Goal: Task Accomplishment & Management: Complete application form

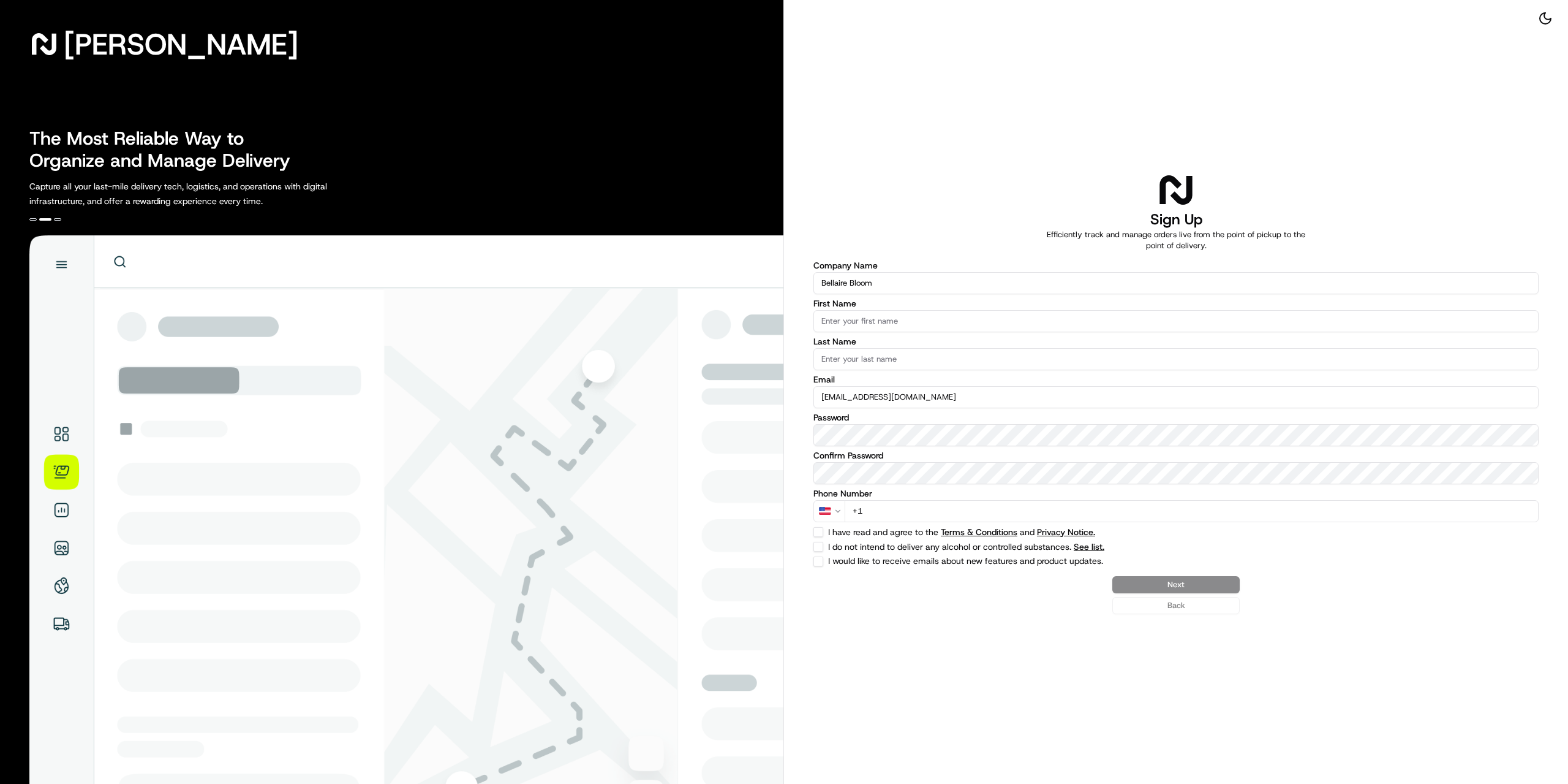
click at [908, 328] on input "First Name" at bounding box center [1176, 321] width 725 height 22
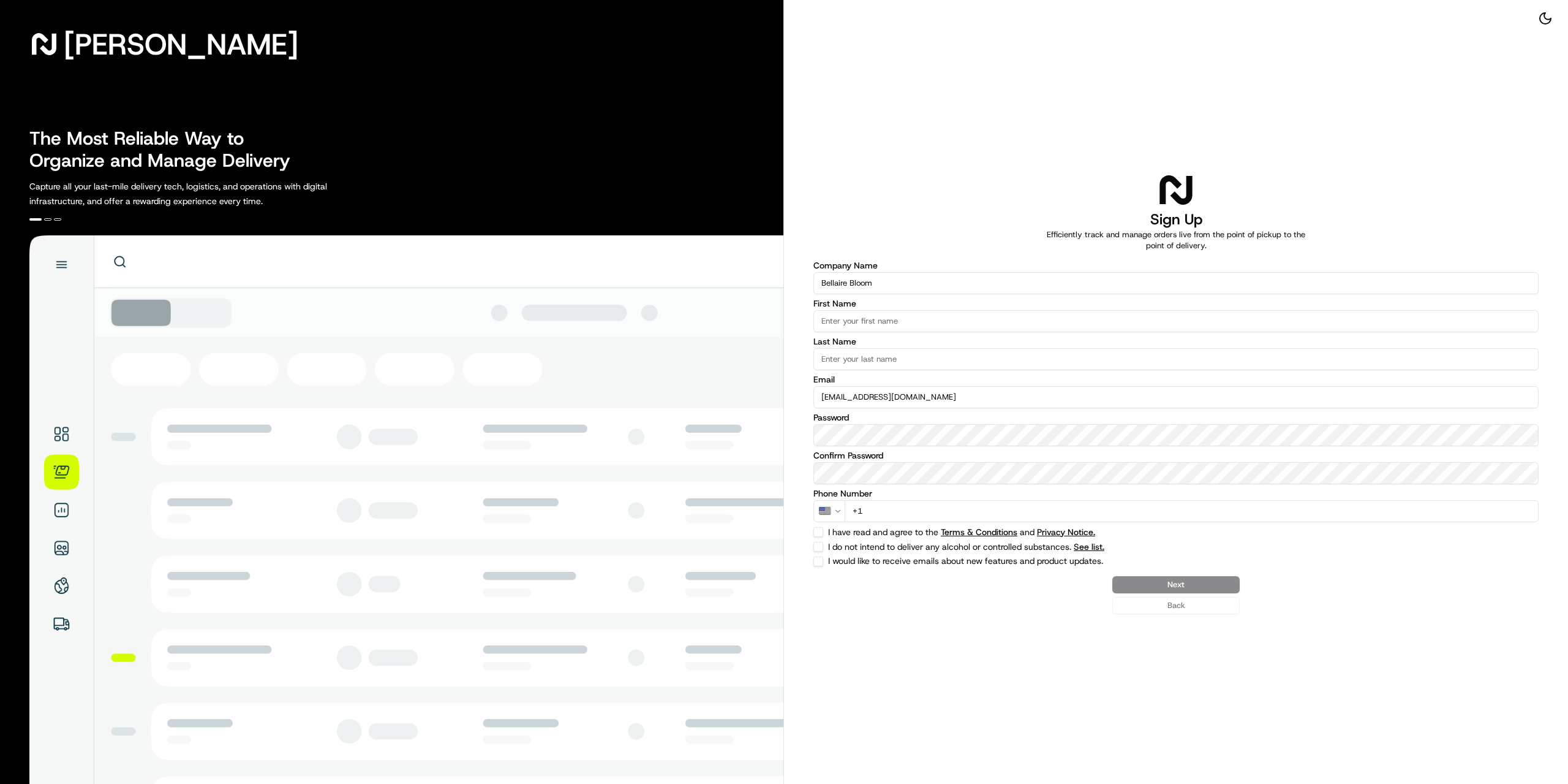
click at [862, 322] on input "First Name" at bounding box center [1176, 321] width 725 height 22
type input "Ibraheem"
type input "[PERSON_NAME]"
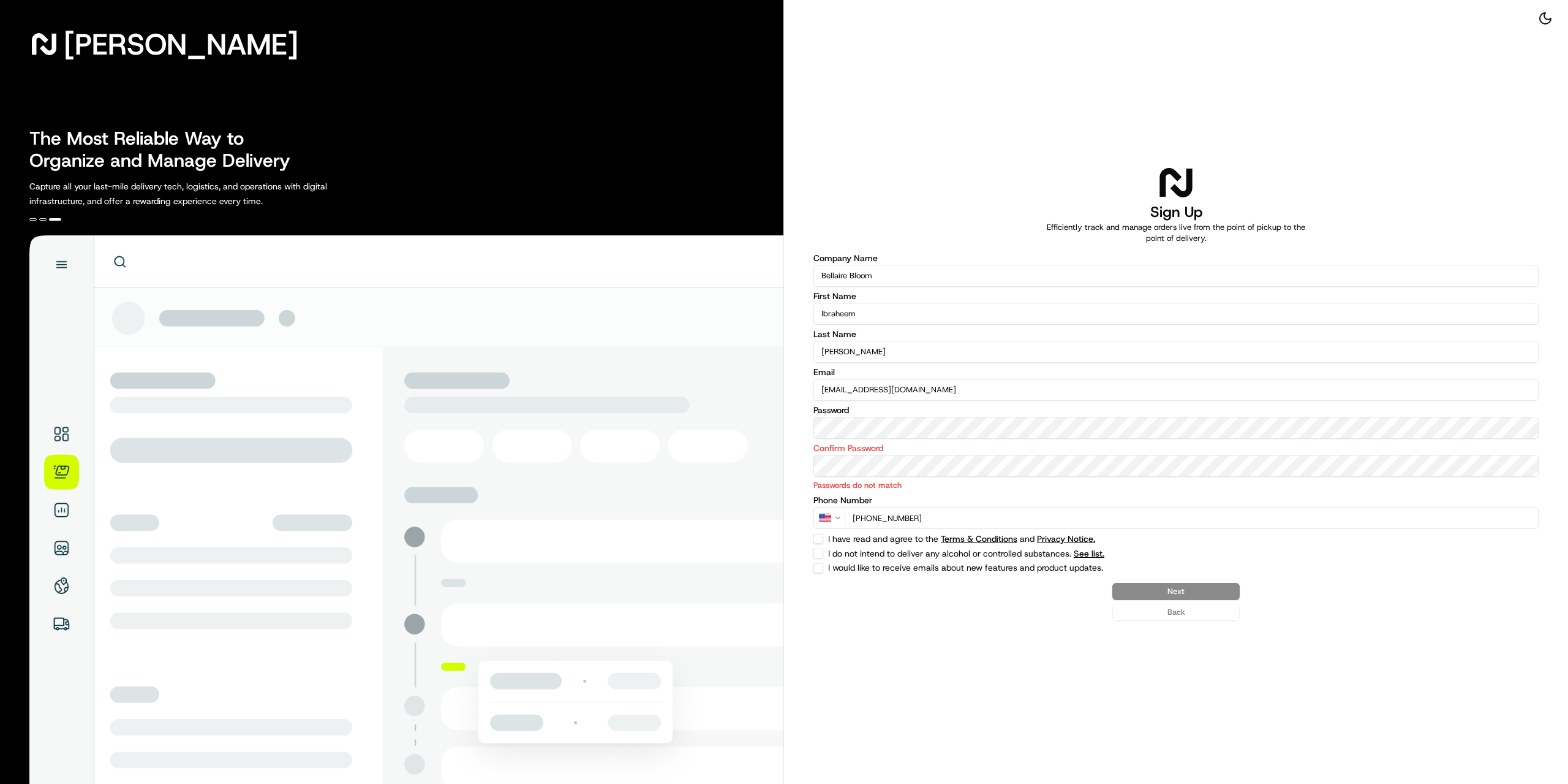
type input "[PHONE_NUMBER]"
click at [825, 540] on div "I have read and agree to the Terms & Conditions and Privacy Notice." at bounding box center [1176, 539] width 725 height 10
click at [818, 539] on button "I have read and agree to the Terms & Conditions and Privacy Notice." at bounding box center [818, 539] width 10 height 10
checkbox input "true"
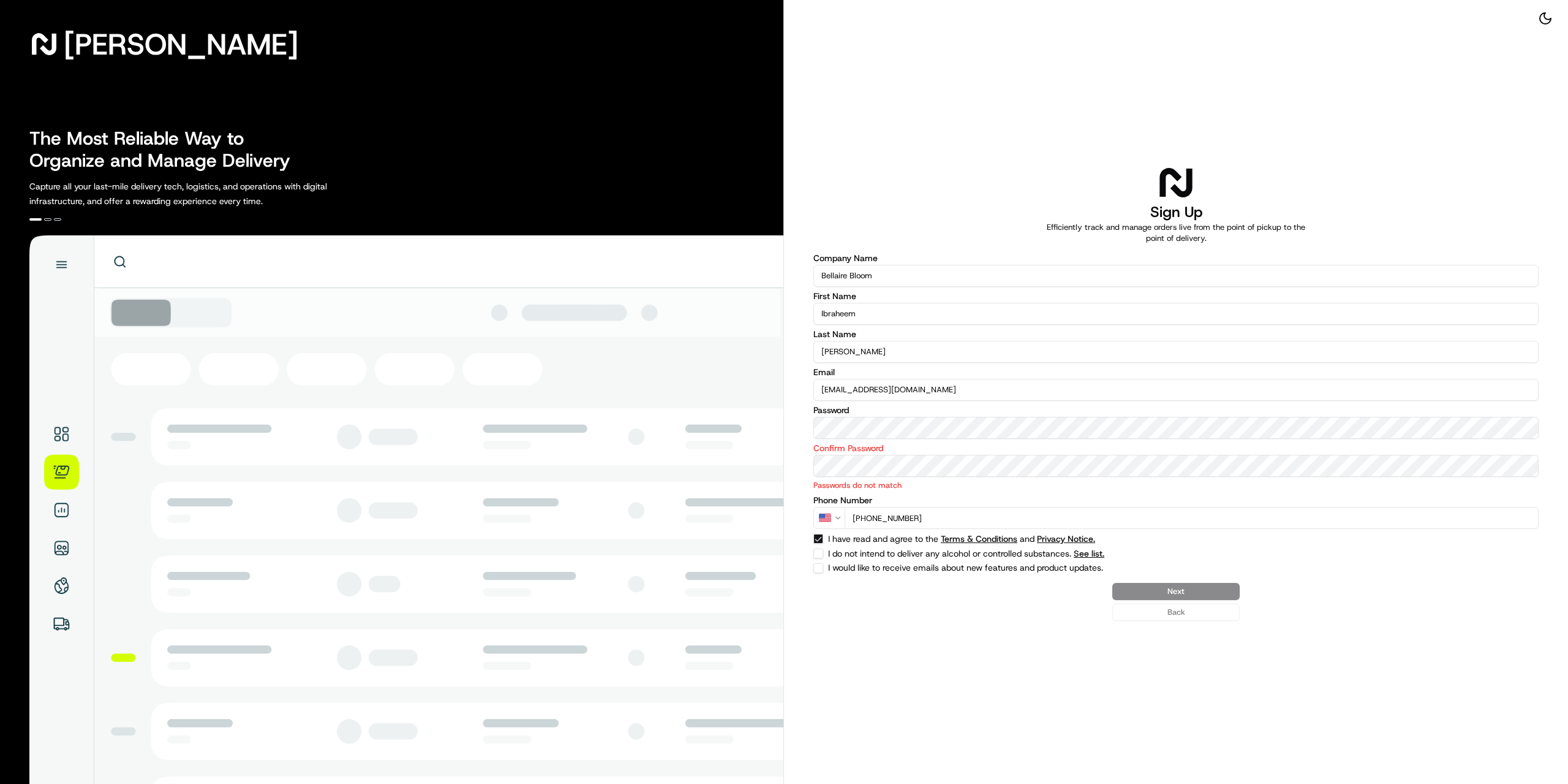
click at [820, 557] on button "I do not intend to deliver any alcohol or controlled substances. See list." at bounding box center [818, 553] width 10 height 10
checkbox input "true"
click at [1180, 586] on div "Next Back" at bounding box center [1176, 602] width 725 height 38
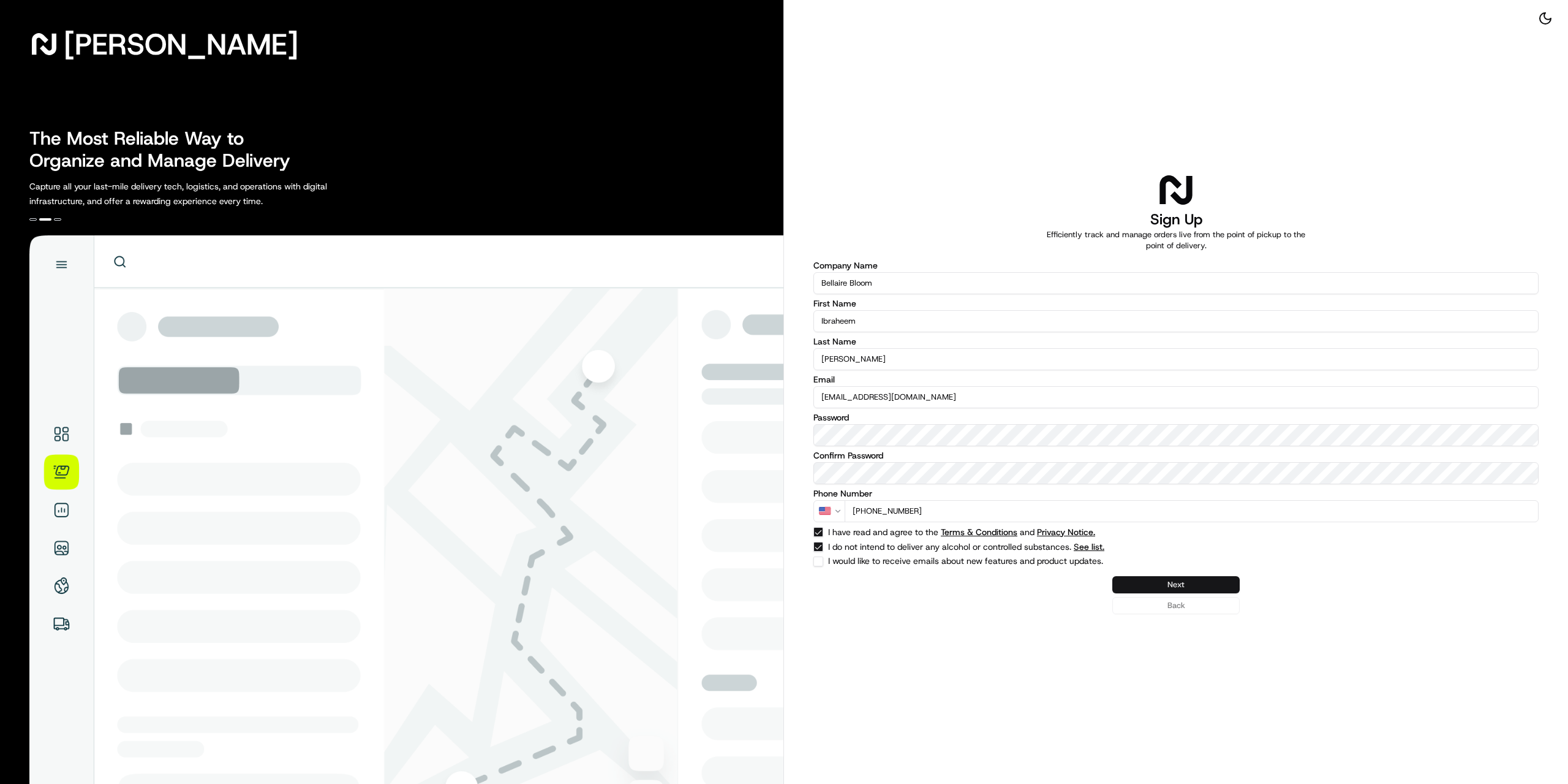
click at [1160, 592] on button "Next" at bounding box center [1176, 585] width 127 height 17
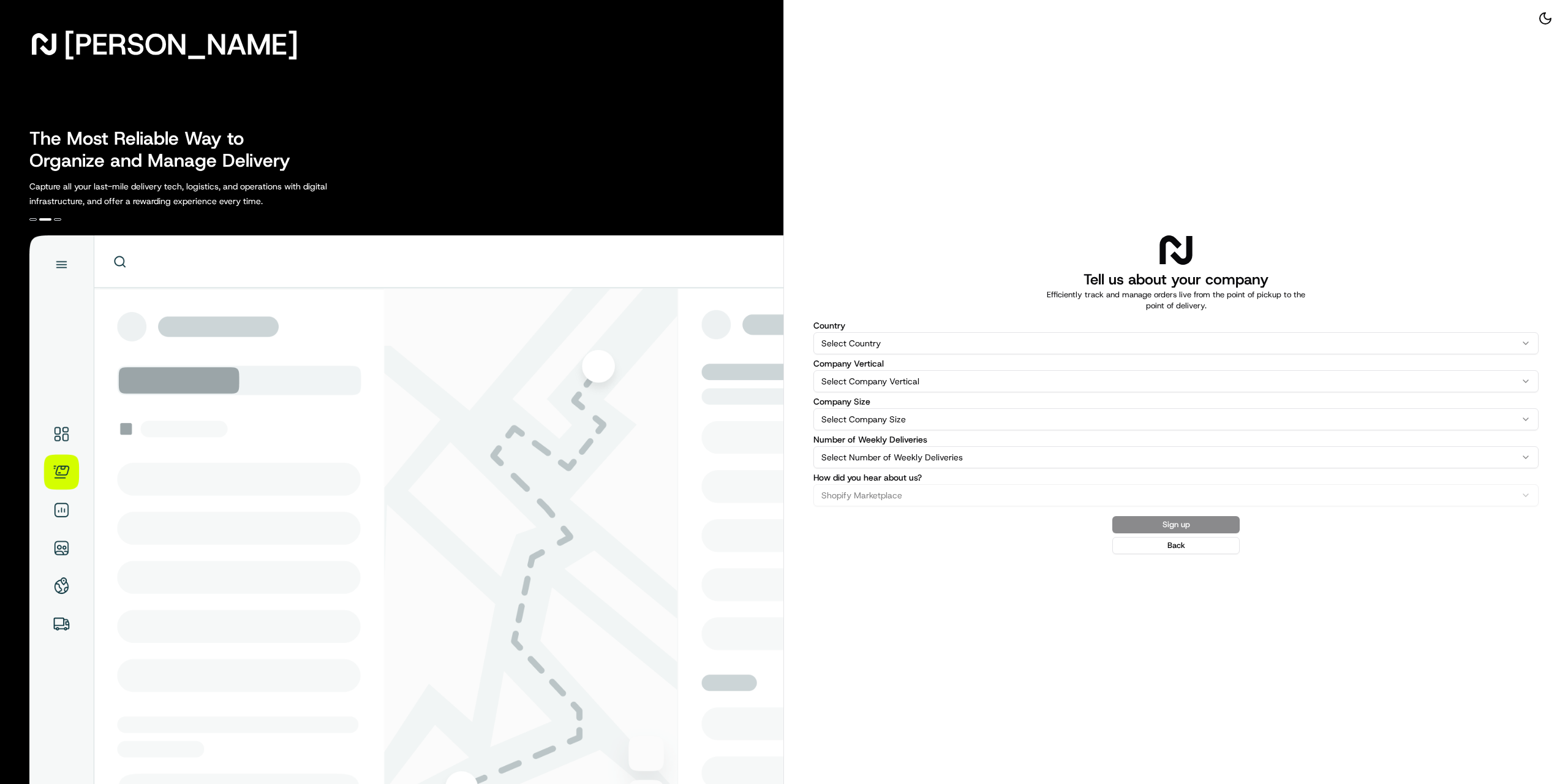
click at [980, 347] on html "[PERSON_NAME] The Most Reliable Way to Organize and Manage Delivery Capture all…" at bounding box center [784, 392] width 1568 height 784
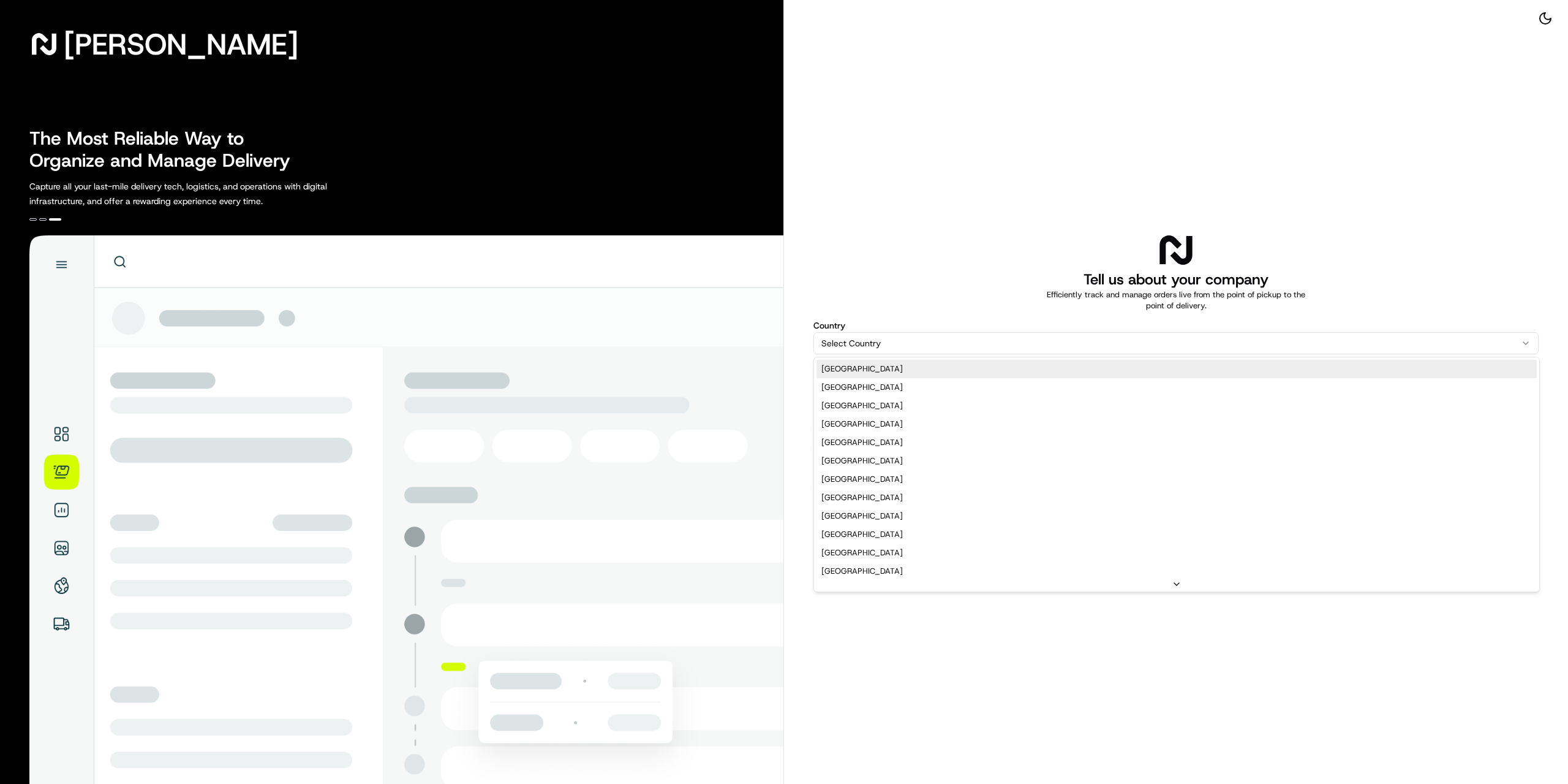
select select "US"
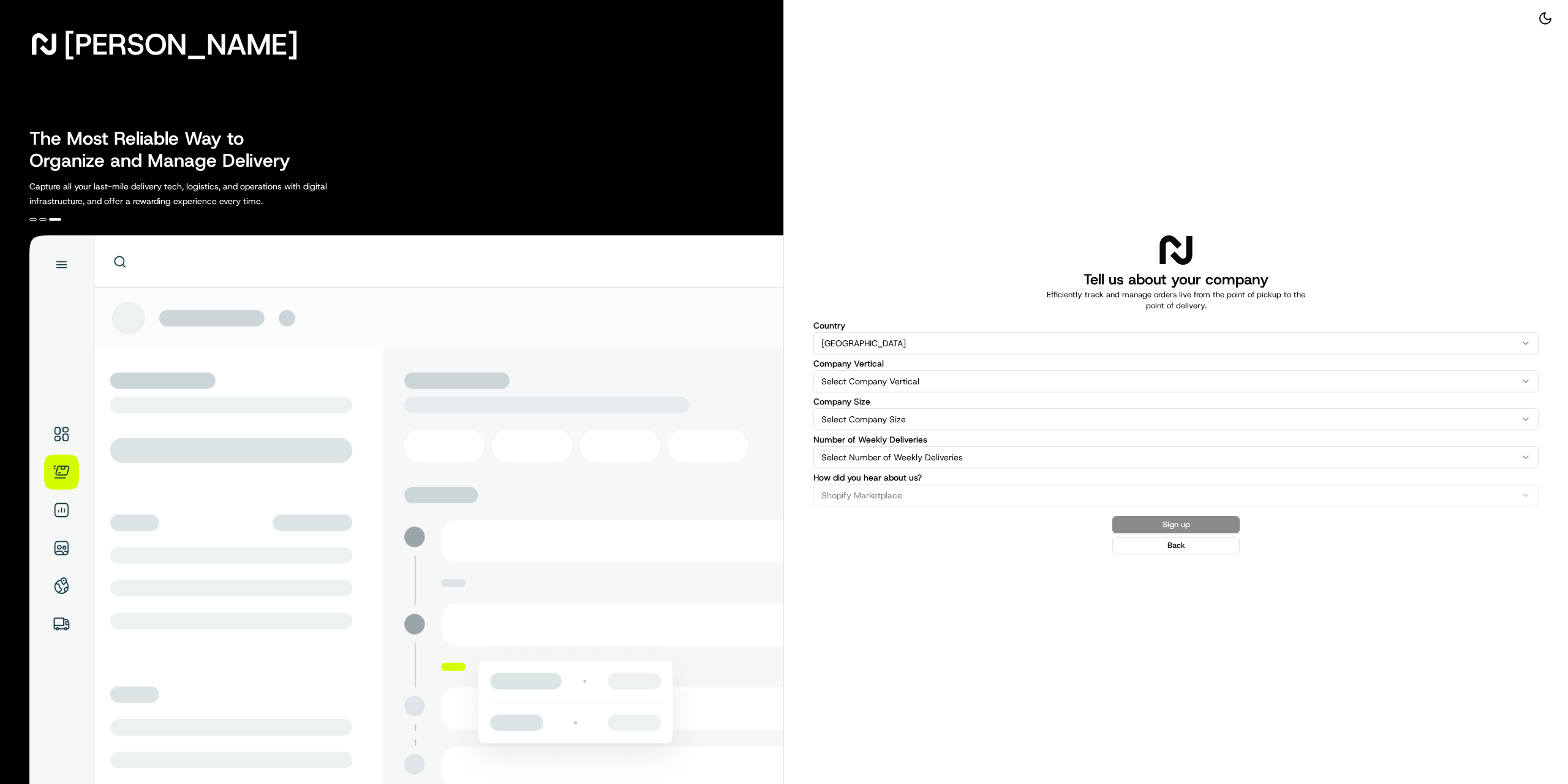
click at [959, 381] on html "[PERSON_NAME] The Most Reliable Way to Organize and Manage Delivery Capture all…" at bounding box center [784, 392] width 1568 height 784
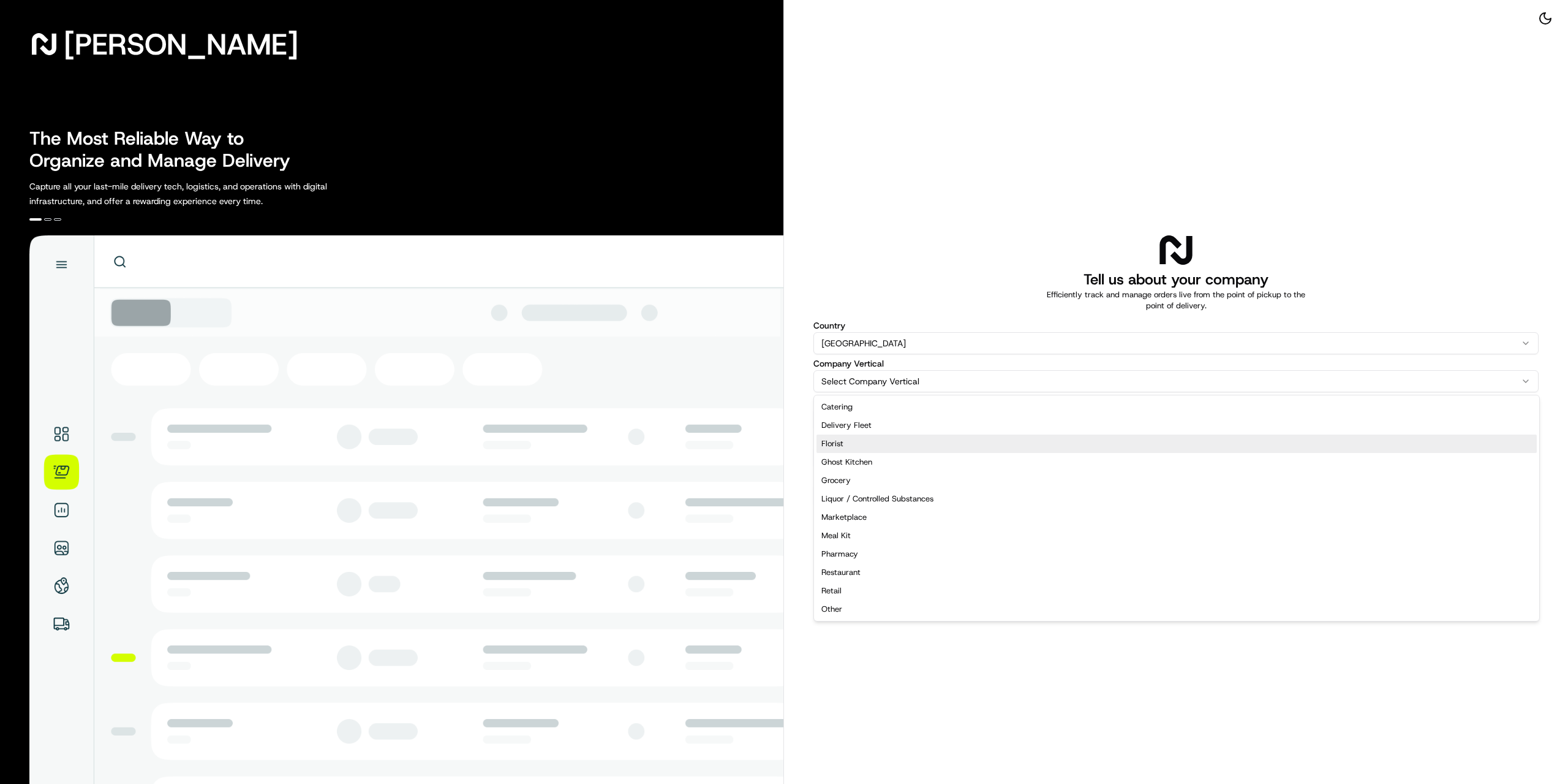
select select "Florist"
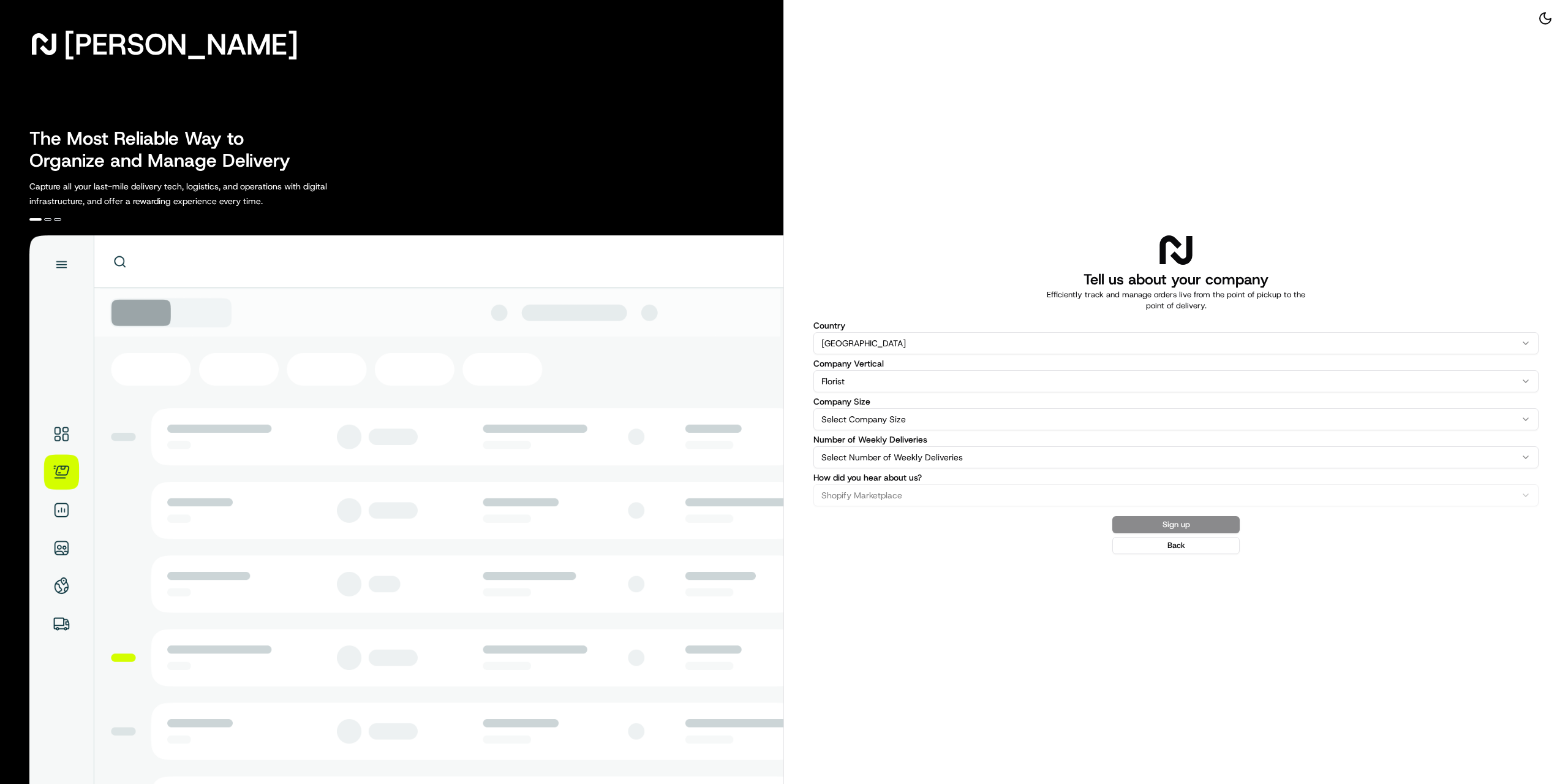
click at [940, 421] on html "[PERSON_NAME] The Most Reliable Way to Organize and Manage Delivery Capture all…" at bounding box center [784, 392] width 1568 height 784
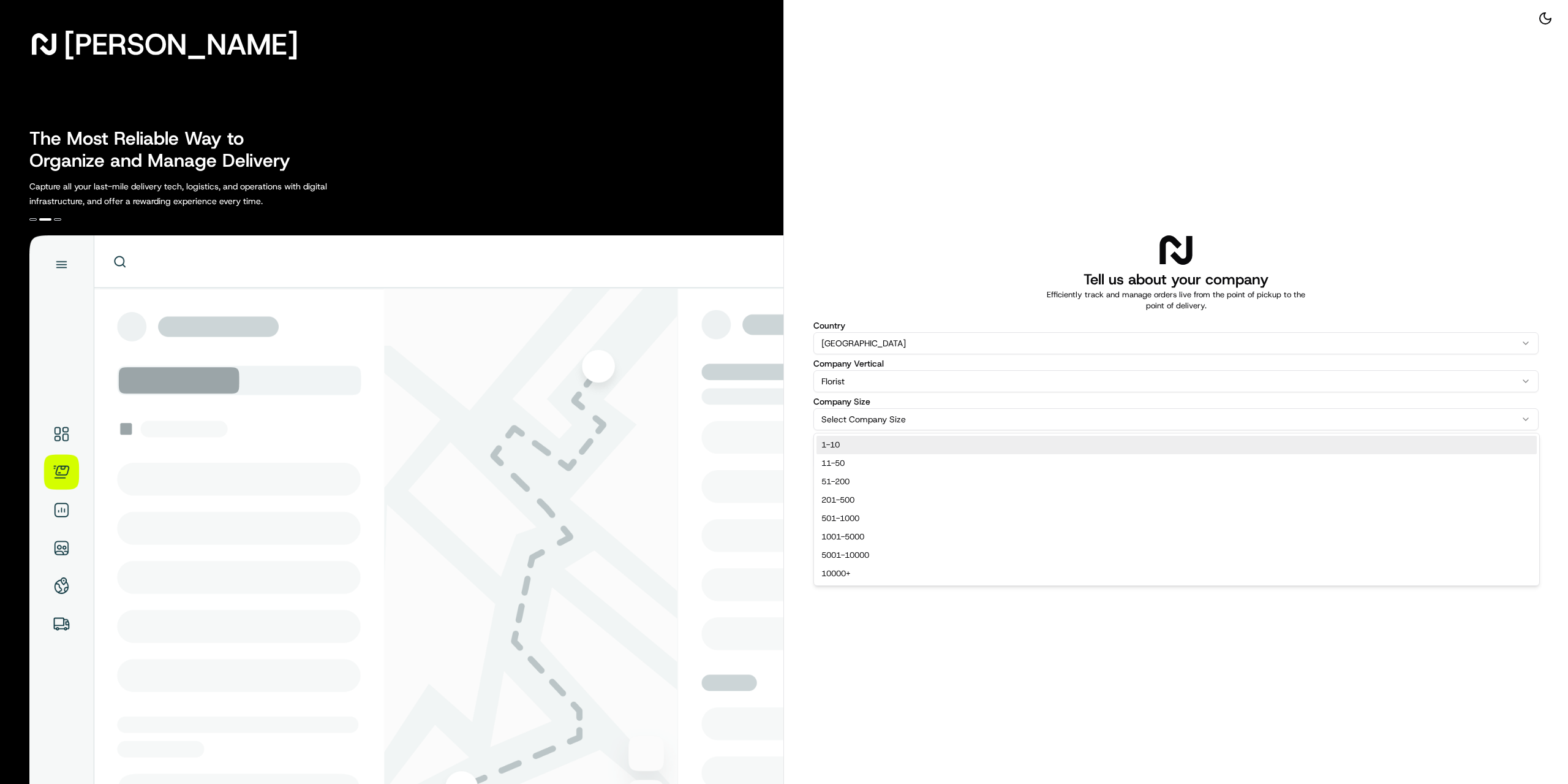
select select "1-10"
click at [940, 462] on html "[PERSON_NAME] The Most Reliable Way to Organize and Manage Delivery Capture all…" at bounding box center [784, 392] width 1568 height 784
select select "0-25"
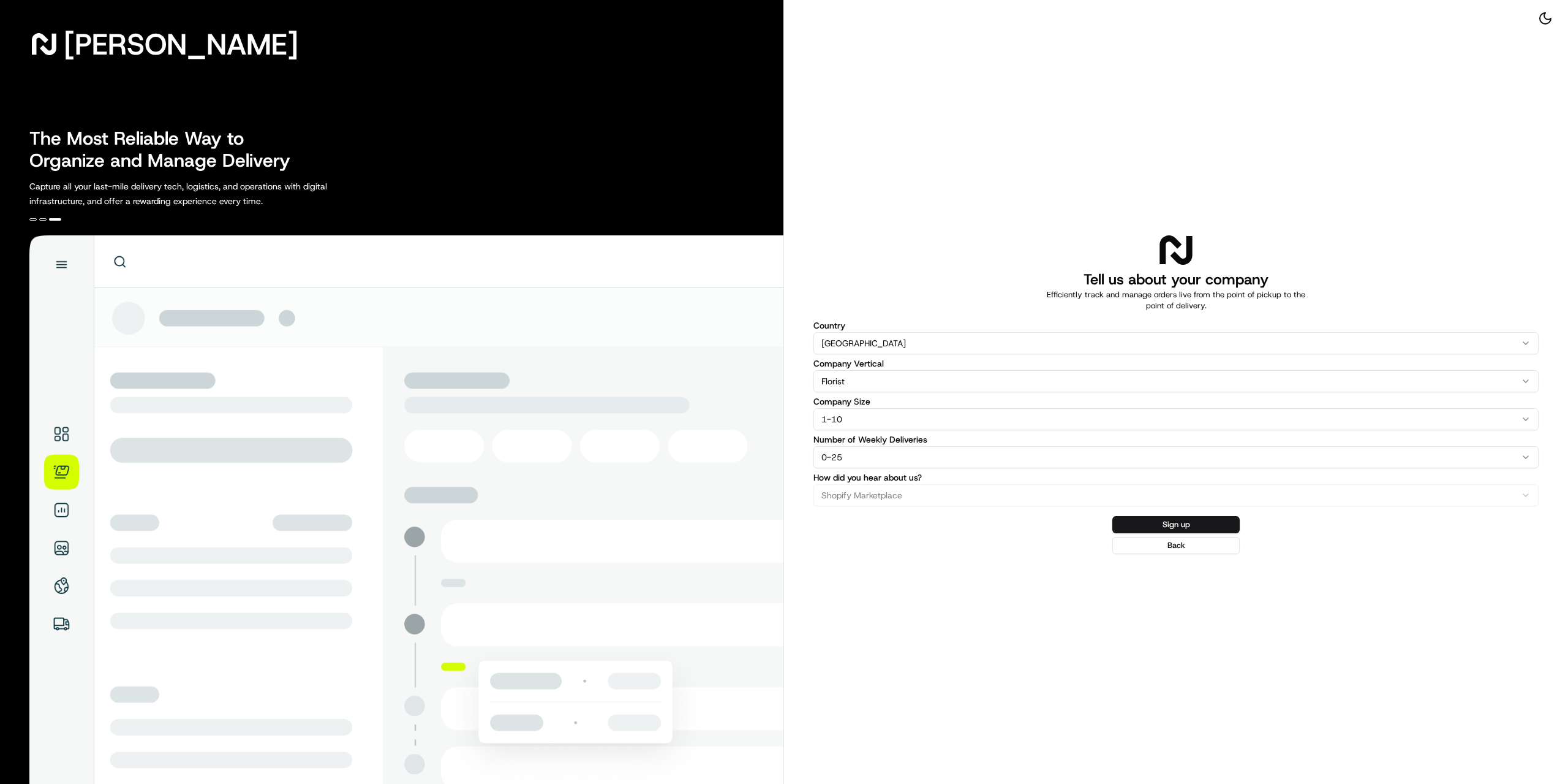
click at [948, 584] on div "Tell us about your company Efficiently track and manage orders live from the po…" at bounding box center [1176, 392] width 784 height 784
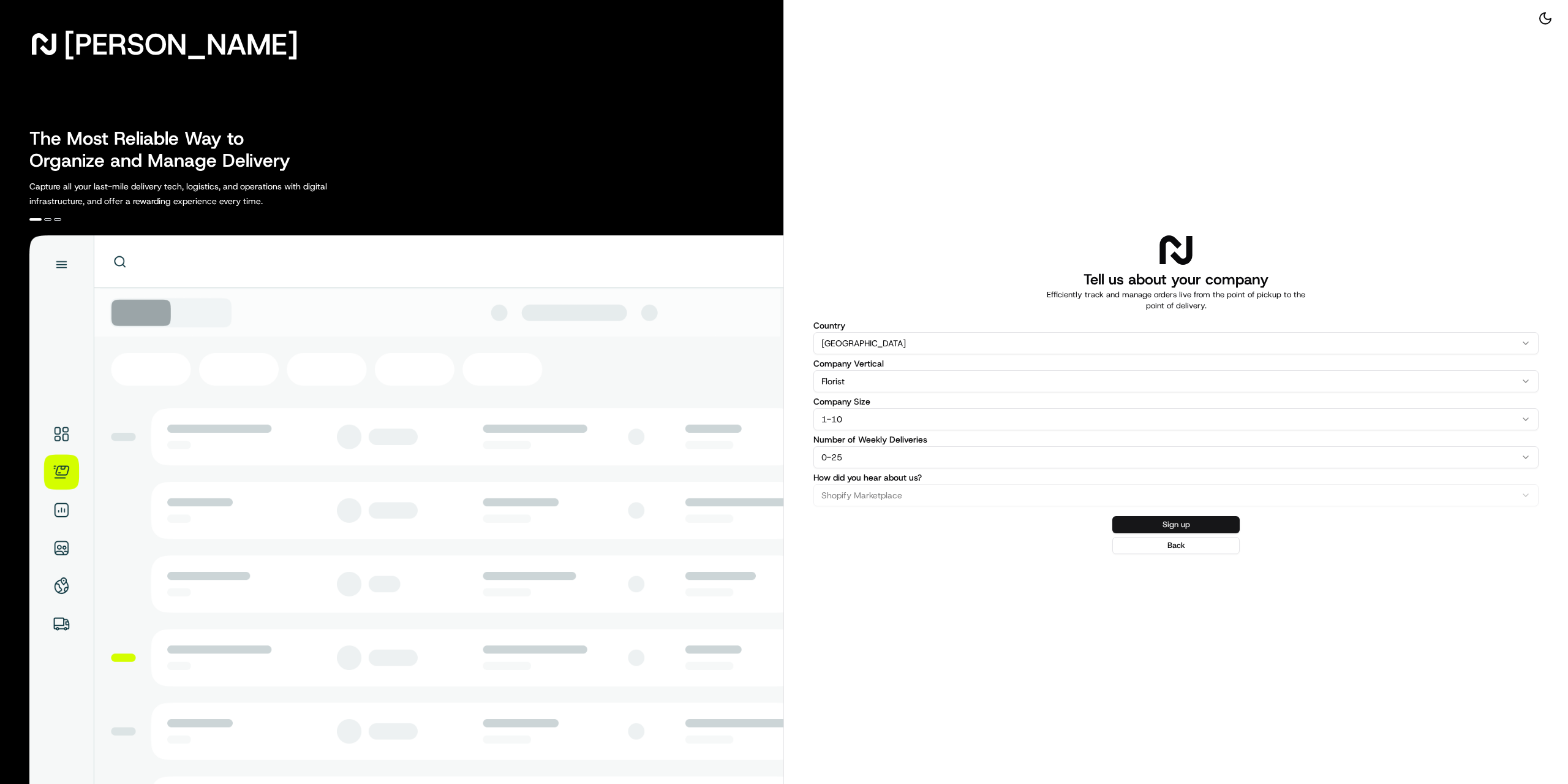
click at [1159, 526] on button "Sign up" at bounding box center [1176, 525] width 127 height 17
